Goal: Task Accomplishment & Management: Use online tool/utility

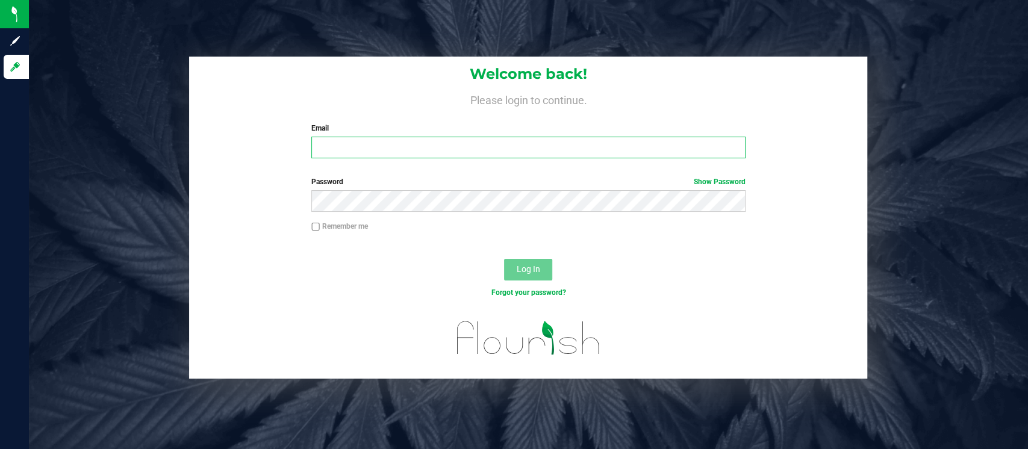
click at [395, 140] on input "Email" at bounding box center [528, 148] width 434 height 22
type input "dhoward@liveparallel.com"
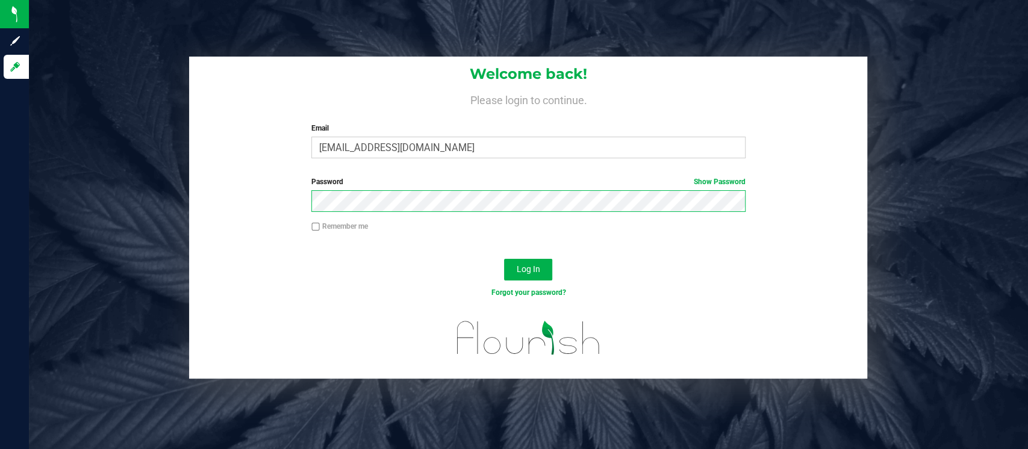
click at [504, 259] on button "Log In" at bounding box center [528, 270] width 48 height 22
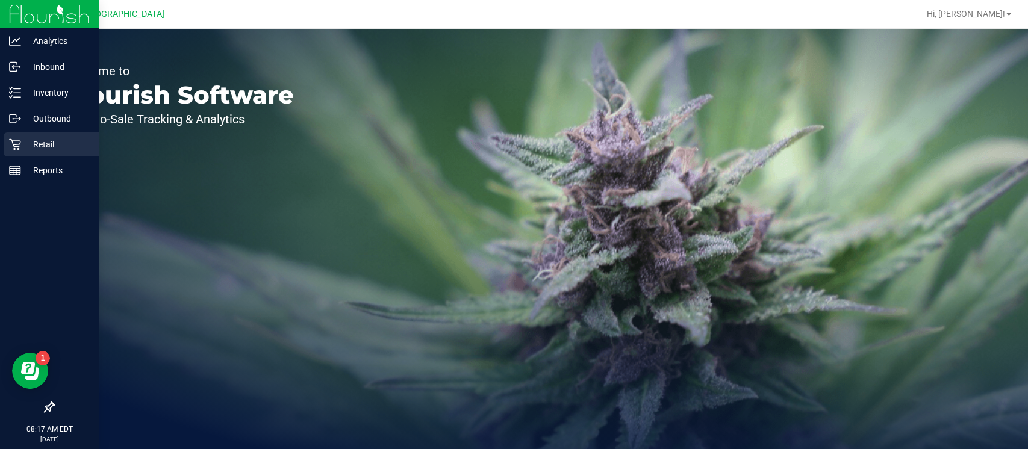
click at [19, 145] on icon at bounding box center [15, 145] width 12 height 12
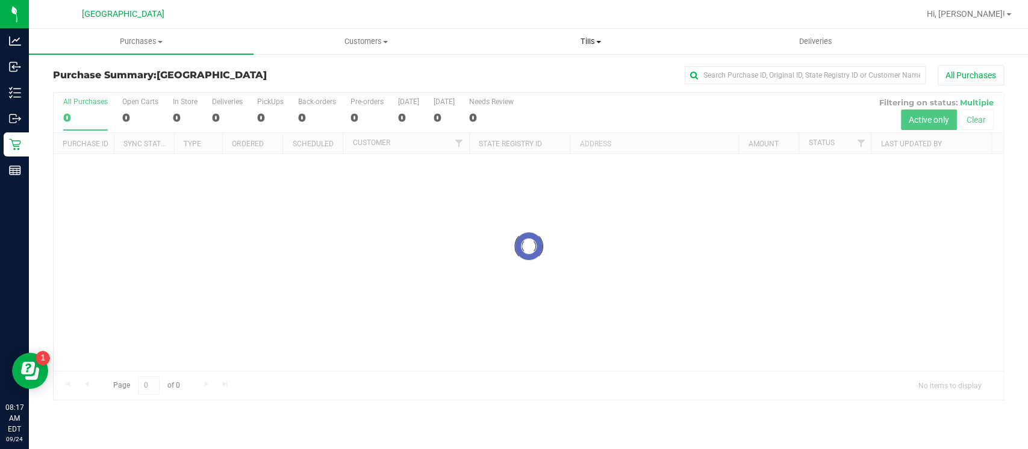
click at [596, 36] on uib-tab-heading "Tills Manage tills Reconcile e-payments" at bounding box center [592, 42] width 224 height 24
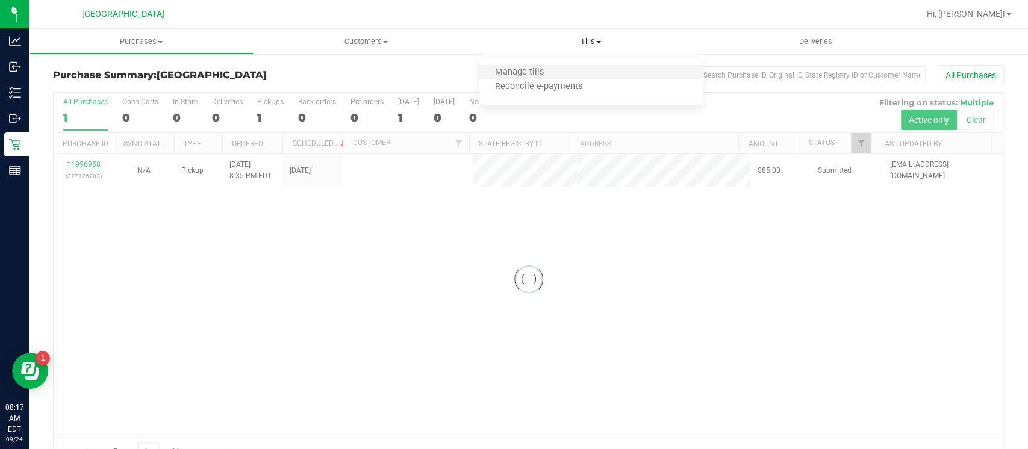
click at [570, 75] on li "Manage tills" at bounding box center [591, 73] width 225 height 14
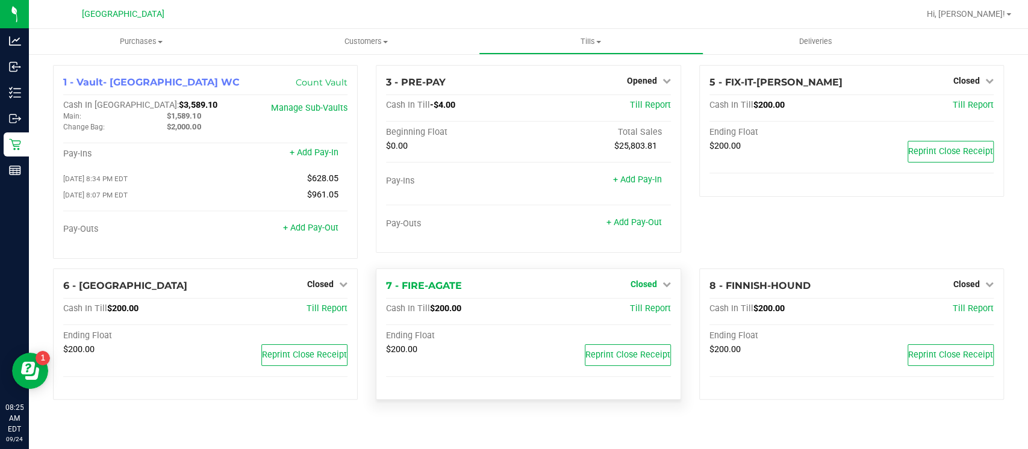
click at [644, 289] on span "Closed" at bounding box center [644, 285] width 27 height 10
click at [656, 310] on link "Open Till" at bounding box center [644, 309] width 32 height 10
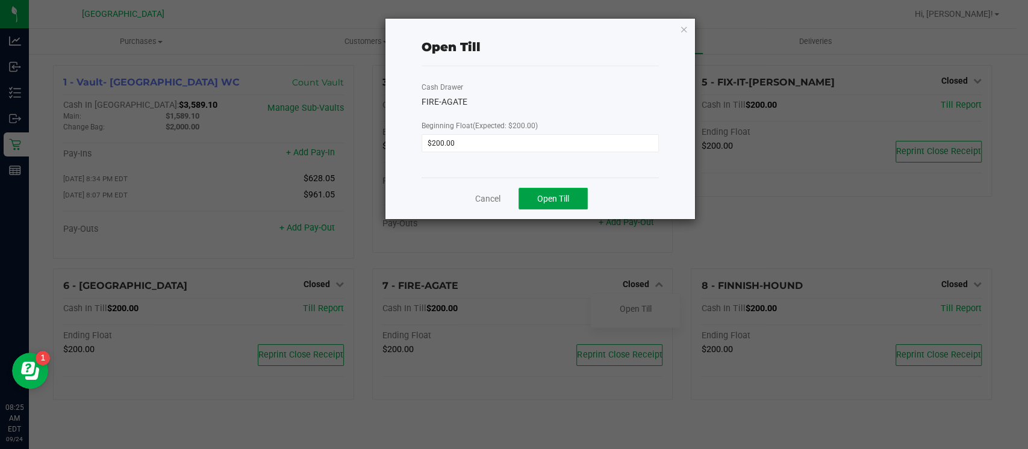
click at [569, 190] on button "Open Till" at bounding box center [553, 199] width 69 height 22
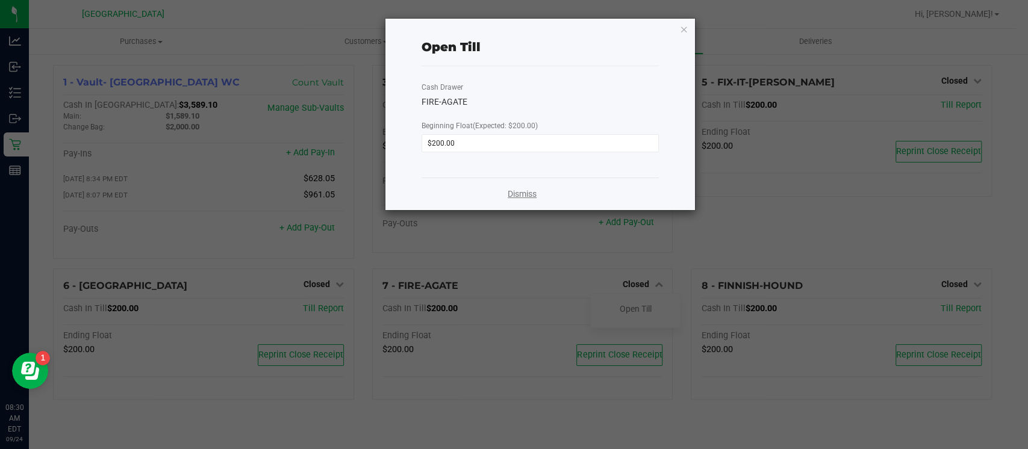
click at [530, 190] on link "Dismiss" at bounding box center [522, 194] width 29 height 13
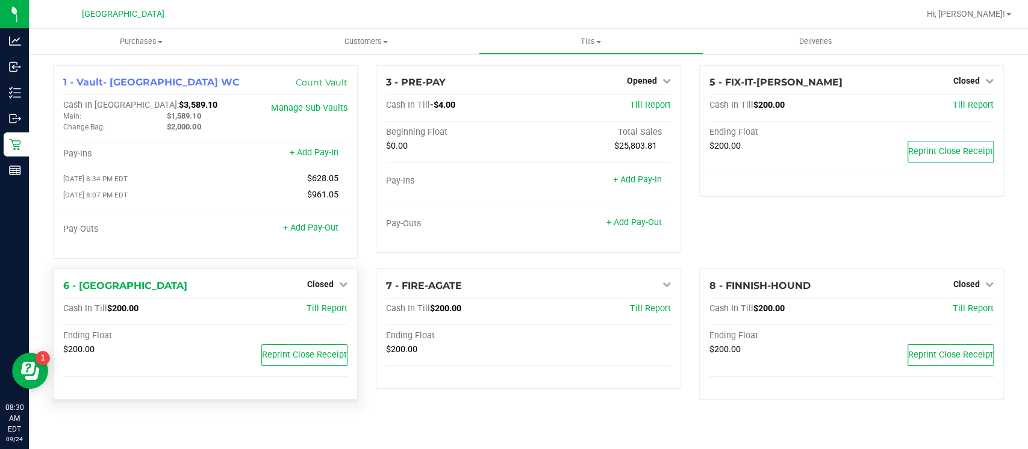
click at [333, 278] on div "Closed" at bounding box center [327, 284] width 40 height 14
click at [319, 285] on span "Closed" at bounding box center [320, 285] width 27 height 10
click at [330, 306] on link "Open Till" at bounding box center [320, 309] width 32 height 10
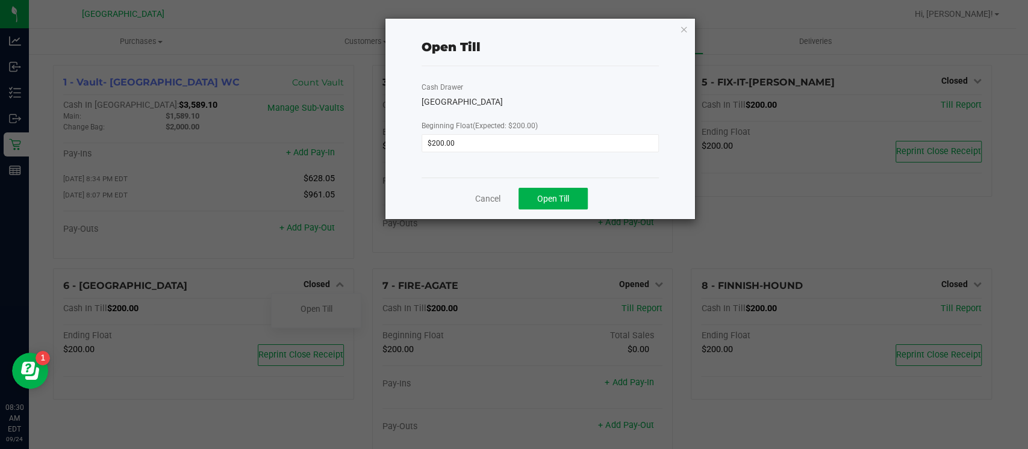
click at [539, 186] on div "Cancel Open Till" at bounding box center [541, 199] width 238 height 42
click at [537, 196] on span "Open Till" at bounding box center [553, 199] width 32 height 10
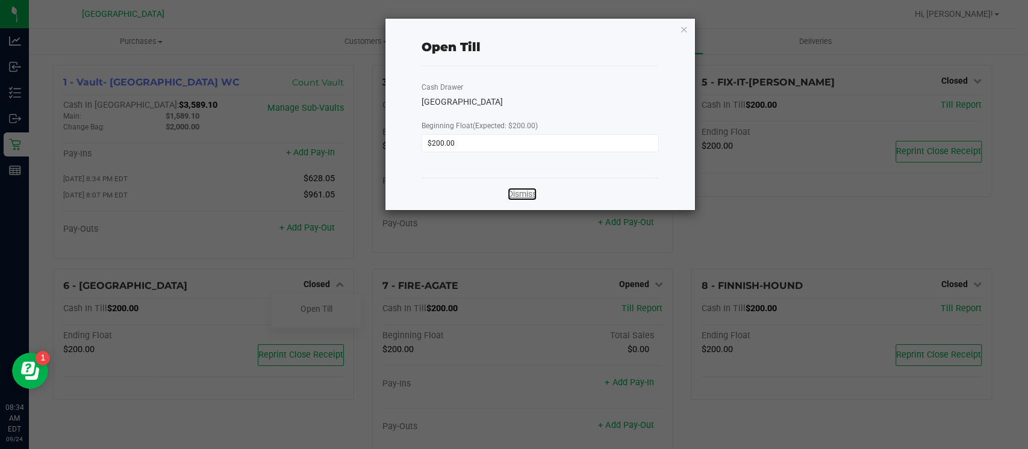
click at [537, 196] on link "Dismiss" at bounding box center [522, 194] width 29 height 13
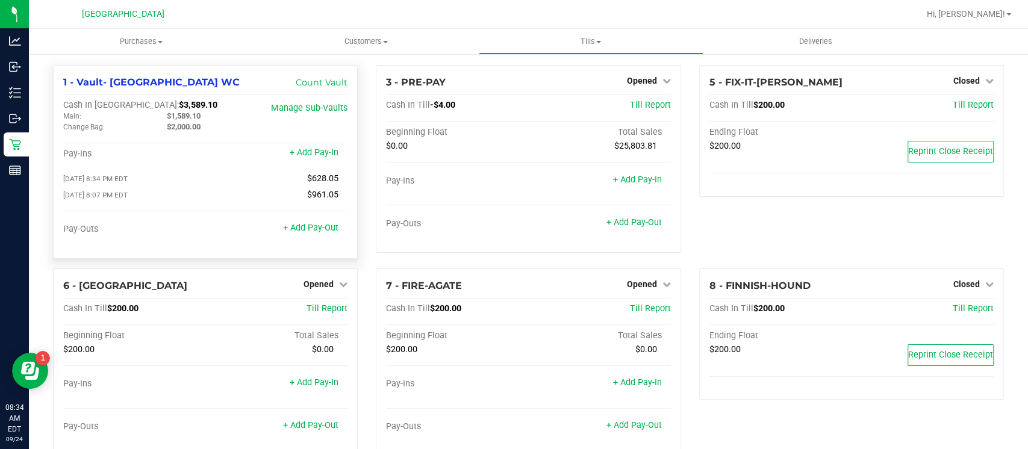
click at [179, 106] on span "$3,589.10" at bounding box center [198, 105] width 39 height 10
copy span "3,589.10"
